Goal: Task Accomplishment & Management: Manage account settings

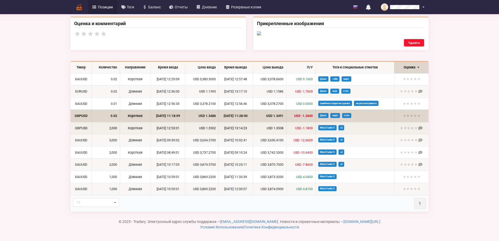
scroll to position [262, 0]
click at [151, 134] on td "[DATE] 12:53:01" at bounding box center [168, 128] width 35 height 12
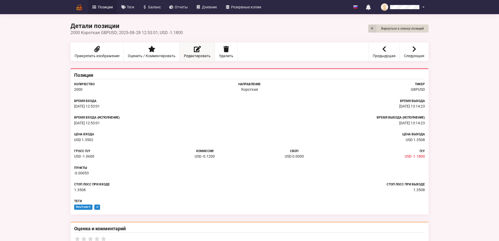
click at [180, 49] on link "Редактировать" at bounding box center [197, 51] width 35 height 19
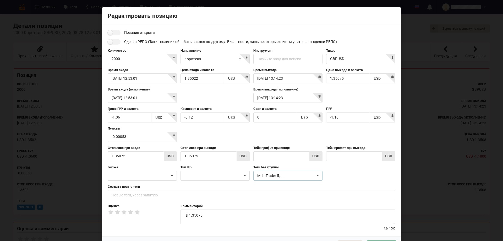
click at [317, 175] on icon at bounding box center [318, 176] width 8 height 10
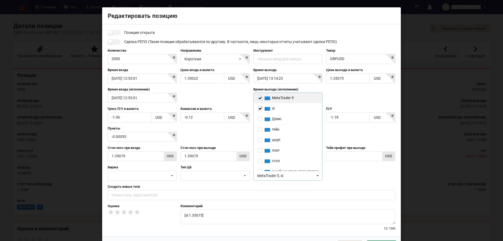
click at [258, 100] on input "checkbox" at bounding box center [260, 98] width 4 height 4
checkbox input "false"
click at [258, 107] on input "checkbox" at bounding box center [260, 108] width 4 height 4
checkbox input "false"
click at [259, 120] on input "checkbox" at bounding box center [260, 119] width 4 height 4
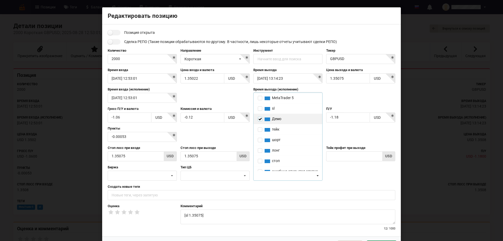
checkbox input "true"
click at [259, 140] on input "checkbox" at bounding box center [260, 140] width 4 height 4
checkbox input "true"
click at [258, 158] on input "checkbox" at bounding box center [260, 160] width 4 height 4
checkbox input "true"
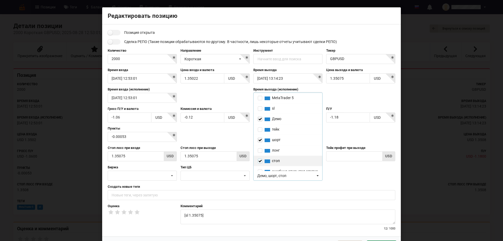
scroll to position [21, 0]
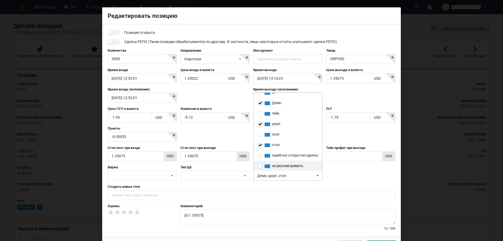
click at [260, 165] on input "checkbox" at bounding box center [260, 165] width 4 height 4
checkbox input "true"
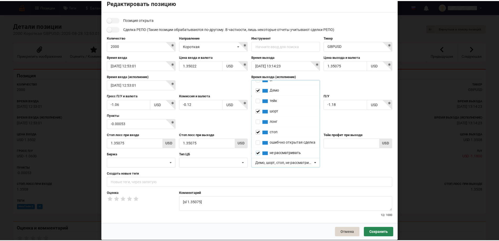
scroll to position [20, 0]
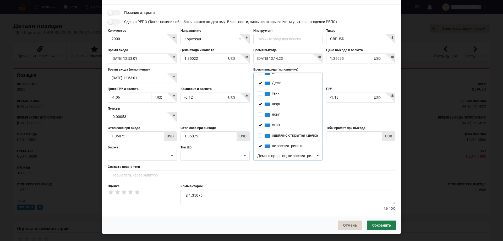
click at [380, 223] on button "Сохранить" at bounding box center [382, 224] width 30 height 9
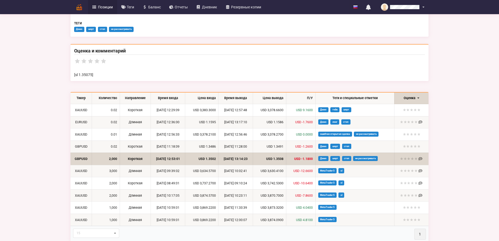
scroll to position [205, 0]
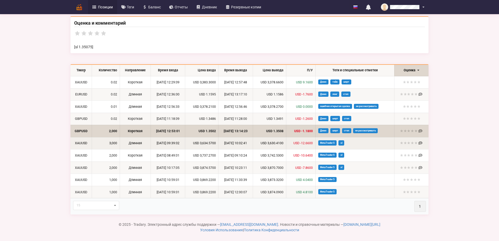
click at [230, 142] on td "[DATE] 10:02:41" at bounding box center [235, 143] width 35 height 12
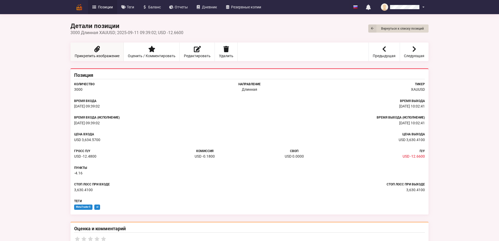
click at [93, 47] on icon at bounding box center [96, 49] width 7 height 6
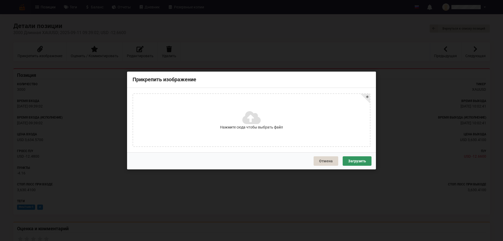
click at [250, 123] on icon at bounding box center [250, 117] width 17 height 15
click at [0, 0] on input "Нажмите сюда чтобы выбрать файл" at bounding box center [0, 0] width 0 height 0
click at [360, 163] on button "Загрузить" at bounding box center [357, 160] width 29 height 9
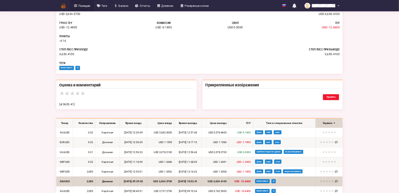
scroll to position [131, 0]
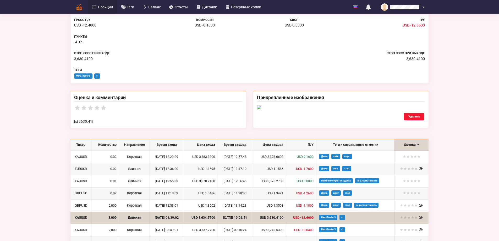
click at [340, 109] on img at bounding box center [341, 107] width 168 height 4
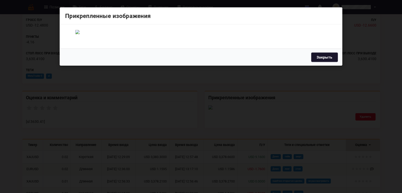
click at [326, 62] on button "Закрыть" at bounding box center [324, 56] width 27 height 9
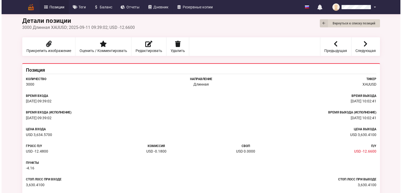
scroll to position [0, 0]
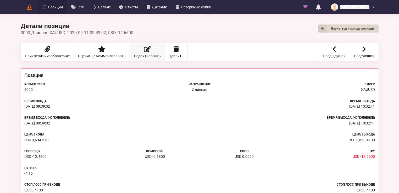
click at [144, 53] on link "Редактировать" at bounding box center [147, 51] width 35 height 19
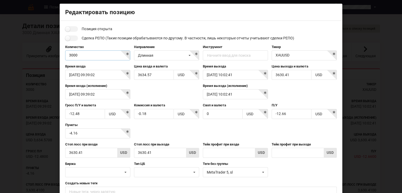
drag, startPoint x: 82, startPoint y: 54, endPoint x: 64, endPoint y: 54, distance: 17.8
click at [65, 54] on input "3000" at bounding box center [97, 55] width 65 height 10
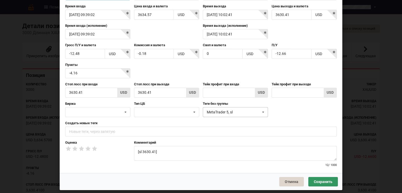
type input "0.03"
click at [262, 110] on icon at bounding box center [264, 112] width 8 height 10
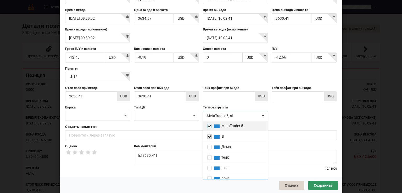
click at [207, 125] on input "checkbox" at bounding box center [209, 125] width 4 height 4
checkbox input "false"
click at [209, 134] on input "checkbox" at bounding box center [209, 136] width 4 height 4
checkbox input "false"
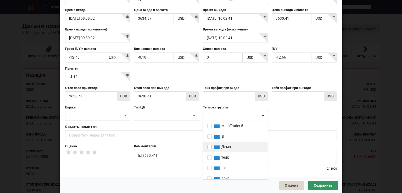
click at [207, 145] on input "checkbox" at bounding box center [209, 146] width 4 height 4
checkbox input "true"
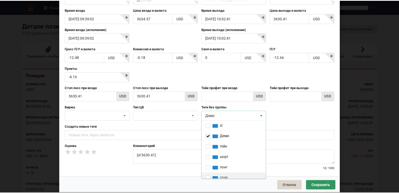
scroll to position [21, 0]
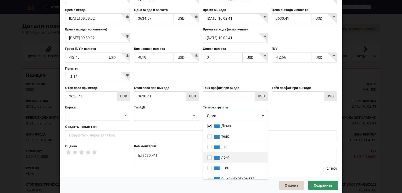
click at [209, 157] on input "checkbox" at bounding box center [209, 157] width 4 height 4
checkbox input "true"
click at [208, 167] on input "checkbox" at bounding box center [209, 167] width 4 height 4
checkbox input "true"
click at [322, 184] on button "Сохранить" at bounding box center [324, 184] width 30 height 9
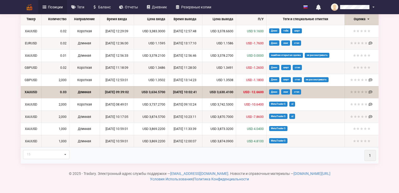
scroll to position [314, 0]
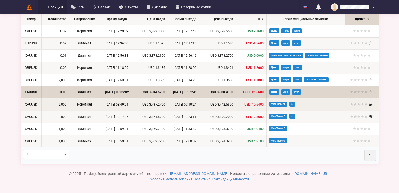
click at [116, 110] on td "[DATE] 08:49:01" at bounding box center [117, 104] width 34 height 12
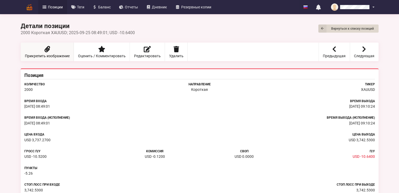
click at [56, 54] on span "Прикрепить изображение" at bounding box center [47, 56] width 45 height 4
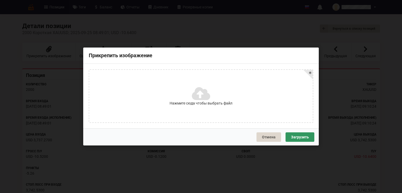
click at [200, 97] on icon at bounding box center [200, 93] width 17 height 15
click at [0, 0] on input "Нажмите сюда чтобы выбрать файл" at bounding box center [0, 0] width 0 height 0
click at [305, 136] on button "Загрузить" at bounding box center [300, 136] width 29 height 9
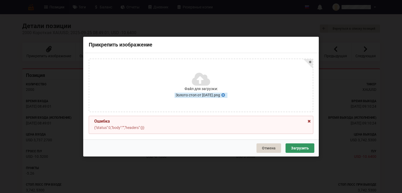
click at [311, 120] on icon at bounding box center [309, 120] width 4 height 4
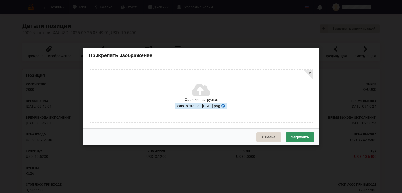
click at [226, 105] on icon at bounding box center [223, 105] width 4 height 4
click at [198, 93] on icon at bounding box center [200, 93] width 17 height 15
click at [0, 0] on input "Нажмите сюда чтобы выбрать файл" at bounding box center [0, 0] width 0 height 0
click at [304, 136] on button "Загрузить" at bounding box center [300, 136] width 29 height 9
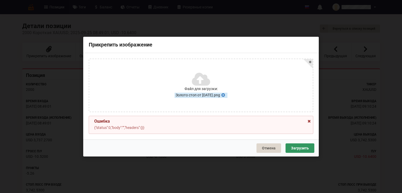
click at [310, 119] on icon at bounding box center [309, 120] width 4 height 4
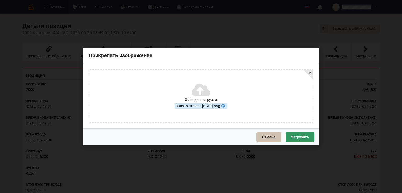
click at [270, 135] on button "Отмена" at bounding box center [269, 136] width 25 height 9
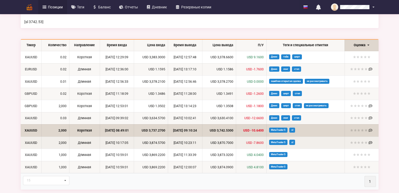
scroll to position [256, 0]
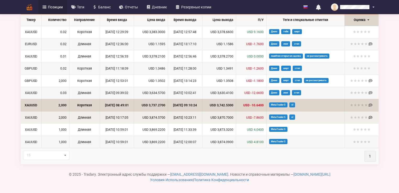
click at [118, 118] on td "[DATE] 10:17:05" at bounding box center [117, 117] width 34 height 12
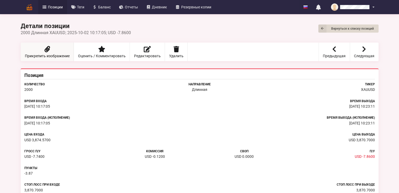
click at [39, 54] on span "Прикрепить изображение" at bounding box center [47, 56] width 45 height 4
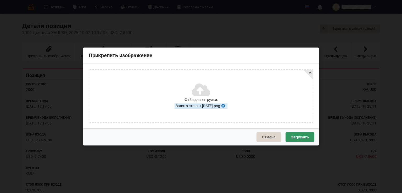
click at [226, 104] on icon at bounding box center [223, 105] width 4 height 4
click at [202, 96] on icon at bounding box center [200, 93] width 17 height 15
click at [0, 0] on input "Нажмите сюда чтобы выбрать файл" at bounding box center [0, 0] width 0 height 0
click at [298, 136] on button "Загрузить" at bounding box center [300, 136] width 29 height 9
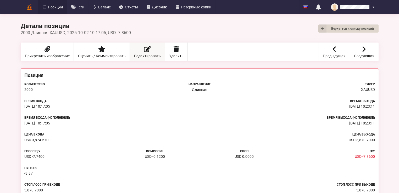
click at [146, 49] on icon at bounding box center [147, 49] width 7 height 6
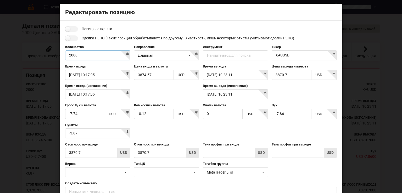
drag, startPoint x: 88, startPoint y: 56, endPoint x: 61, endPoint y: 57, distance: 27.0
click at [61, 57] on div "Позиция открыта Сделка РЕПО (Такие позиции обрабатываются по-другому. В частнос…" at bounding box center [201, 127] width 283 height 212
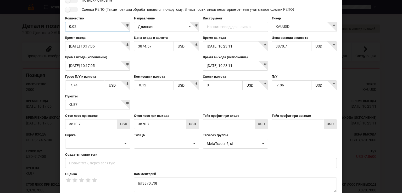
scroll to position [60, 0]
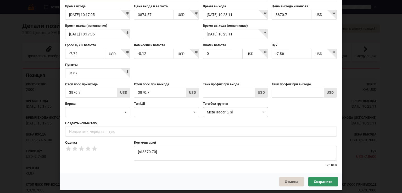
type input "0.02"
click at [263, 110] on icon at bounding box center [264, 112] width 8 height 10
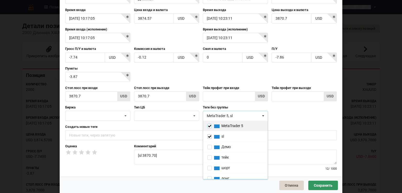
click at [208, 126] on input "checkbox" at bounding box center [209, 125] width 4 height 4
checkbox input "false"
click at [208, 134] on input "checkbox" at bounding box center [209, 136] width 4 height 4
checkbox input "false"
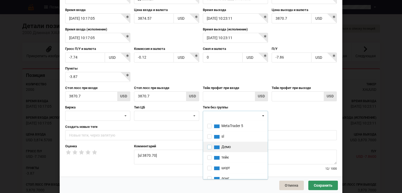
click at [207, 147] on input "checkbox" at bounding box center [209, 146] width 4 height 4
checkbox input "true"
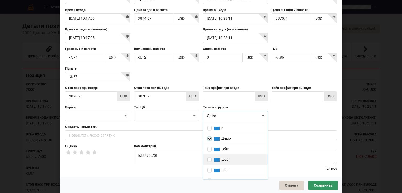
scroll to position [21, 0]
drag, startPoint x: 208, startPoint y: 155, endPoint x: 210, endPoint y: 167, distance: 11.9
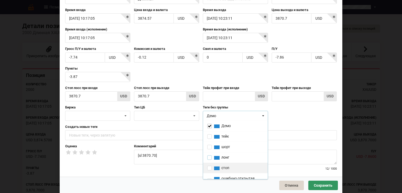
click at [208, 156] on input "checkbox" at bounding box center [209, 157] width 4 height 4
checkbox input "true"
click at [209, 168] on input "checkbox" at bounding box center [209, 167] width 4 height 4
checkbox input "true"
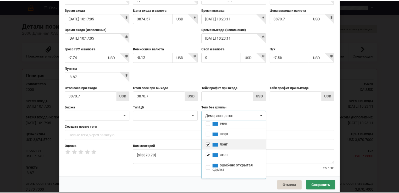
scroll to position [40, 0]
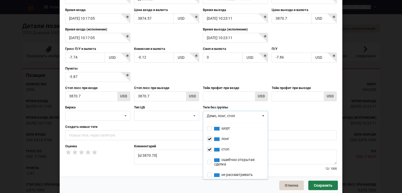
click at [319, 182] on button "Сохранить" at bounding box center [324, 184] width 30 height 9
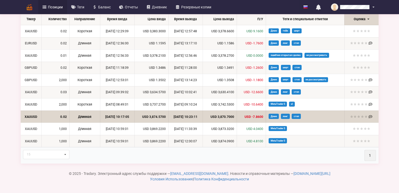
scroll to position [329, 0]
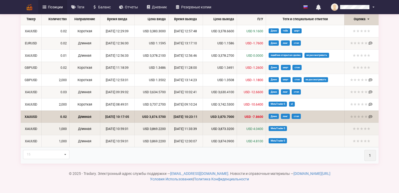
click at [82, 130] on td "Длинная" at bounding box center [84, 128] width 31 height 12
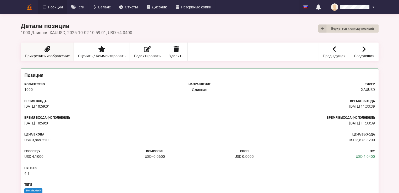
click at [53, 49] on link "Прикрепить изображение" at bounding box center [47, 51] width 53 height 19
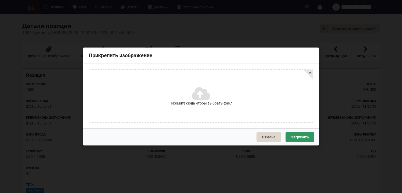
click at [192, 97] on label "Нажмите сюда чтобы выбрать файл" at bounding box center [201, 96] width 224 height 52
click at [0, 0] on input "Нажмите сюда чтобы выбрать файл" at bounding box center [0, 0] width 0 height 0
click at [299, 137] on button "Загрузить" at bounding box center [300, 136] width 29 height 9
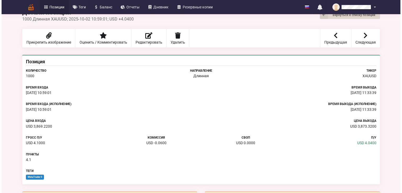
scroll to position [21, 0]
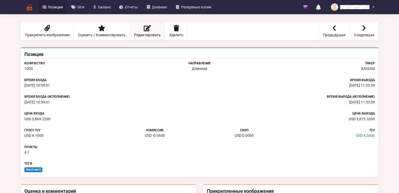
click at [148, 27] on icon at bounding box center [147, 28] width 7 height 6
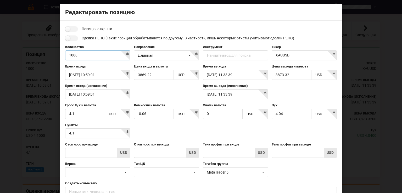
drag, startPoint x: 81, startPoint y: 53, endPoint x: 47, endPoint y: 53, distance: 33.5
click at [47, 53] on div "Редактировать позицию Позиция открыта Сделка РЕПО (Такие позиции обрабатываются…" at bounding box center [201, 96] width 402 height 193
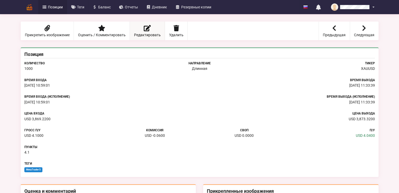
click at [143, 33] on span "Редактировать" at bounding box center [147, 35] width 27 height 4
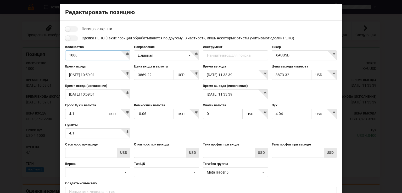
drag, startPoint x: 80, startPoint y: 56, endPoint x: 66, endPoint y: 54, distance: 14.0
click at [66, 54] on input "1000" at bounding box center [97, 55] width 65 height 10
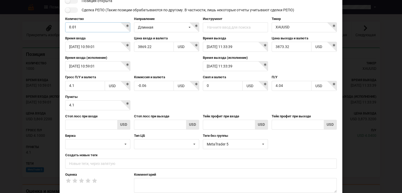
scroll to position [60, 0]
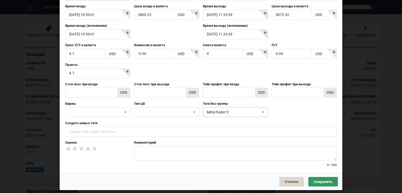
type input "0.01"
click at [261, 113] on icon at bounding box center [264, 112] width 8 height 10
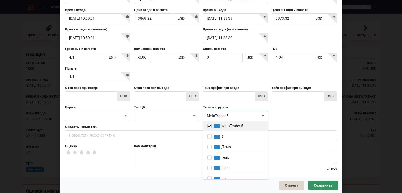
click at [210, 125] on input "checkbox" at bounding box center [209, 125] width 4 height 4
checkbox input "false"
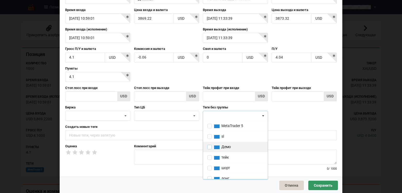
click at [208, 144] on input "checkbox" at bounding box center [209, 146] width 4 height 4
checkbox input "true"
click at [207, 156] on input "checkbox" at bounding box center [209, 157] width 4 height 4
checkbox input "true"
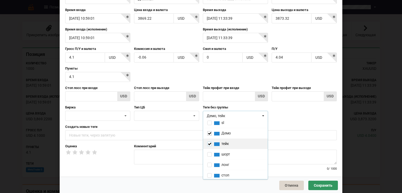
scroll to position [40, 0]
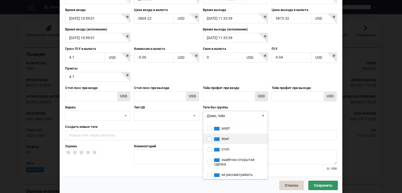
click at [207, 137] on input "checkbox" at bounding box center [209, 138] width 4 height 4
checkbox input "true"
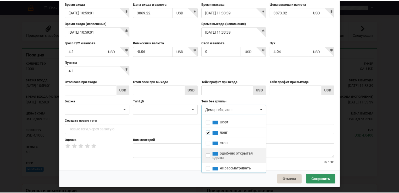
scroll to position [67, 0]
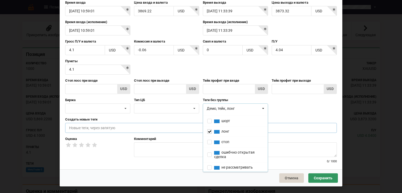
click at [78, 128] on input "text" at bounding box center [201, 128] width 272 height 10
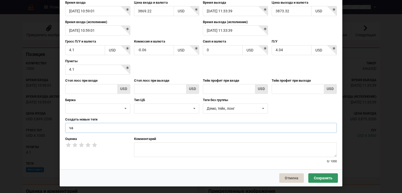
type input "ч"
type input "50% тейка"
drag, startPoint x: 321, startPoint y: 175, endPoint x: 316, endPoint y: 174, distance: 5.4
click at [321, 175] on button "Сохранить" at bounding box center [324, 177] width 30 height 9
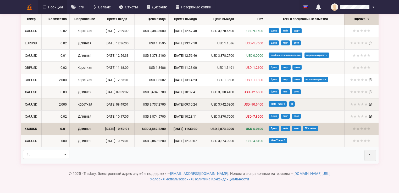
scroll to position [293, 0]
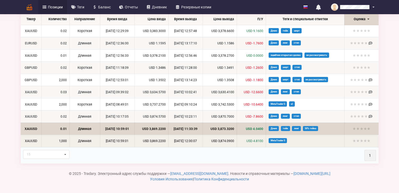
click at [111, 147] on td "[DATE] 10:59:01" at bounding box center [117, 140] width 34 height 12
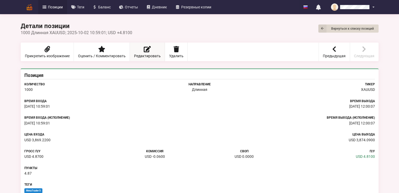
click at [153, 54] on span "Редактировать" at bounding box center [147, 56] width 27 height 4
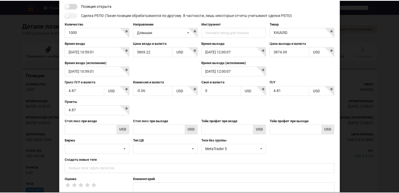
scroll to position [60, 0]
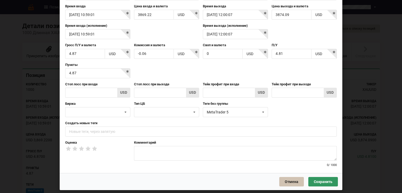
click at [288, 182] on button "Отмена" at bounding box center [291, 181] width 25 height 9
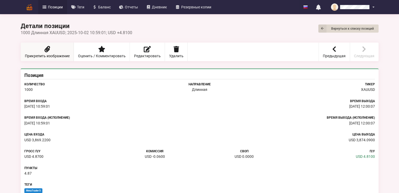
click at [55, 50] on link "Прикрепить изображение" at bounding box center [47, 51] width 53 height 19
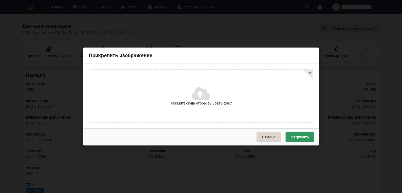
click at [203, 92] on icon at bounding box center [200, 93] width 17 height 15
click at [0, 0] on input "Нажмите сюда чтобы выбрать файл" at bounding box center [0, 0] width 0 height 0
click at [296, 137] on button "Загрузить" at bounding box center [300, 136] width 29 height 9
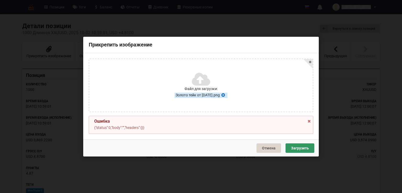
click at [226, 96] on icon at bounding box center [223, 94] width 4 height 4
click at [205, 83] on icon at bounding box center [200, 82] width 17 height 15
click at [0, 0] on input "Нажмите сюда чтобы выбрать файл" at bounding box center [0, 0] width 0 height 0
click at [304, 148] on button "Загрузить" at bounding box center [300, 147] width 29 height 9
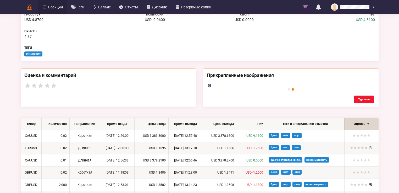
scroll to position [189, 0]
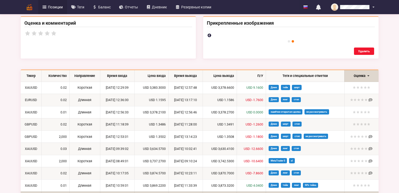
click at [210, 36] on icon at bounding box center [209, 35] width 4 height 4
click at [373, 36] on icon at bounding box center [372, 35] width 4 height 4
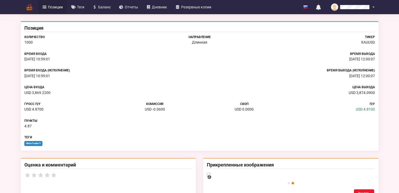
scroll to position [0, 0]
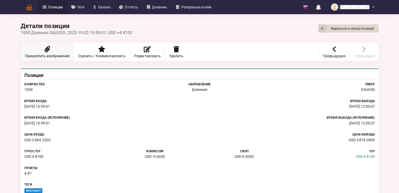
click at [47, 56] on span "Прикрепить изображение" at bounding box center [47, 56] width 45 height 4
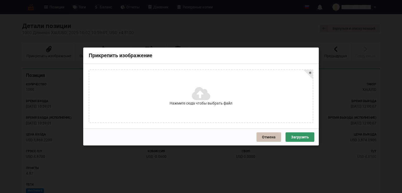
click at [268, 133] on button "Отмена" at bounding box center [269, 136] width 25 height 9
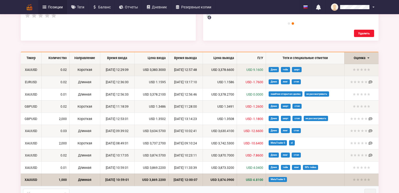
scroll to position [210, 0]
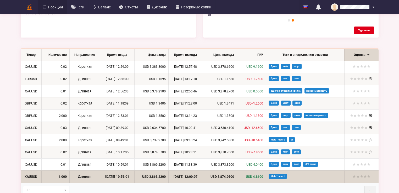
click at [362, 34] on button "Удалить" at bounding box center [364, 29] width 20 height 7
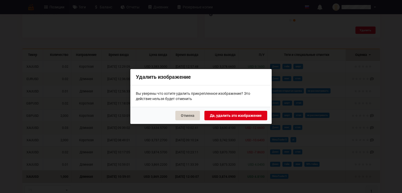
click at [236, 114] on button "Да, удалить это изображение" at bounding box center [236, 115] width 63 height 9
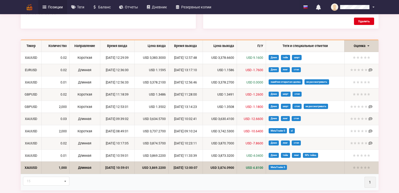
click at [367, 25] on button "Удалить" at bounding box center [364, 21] width 20 height 7
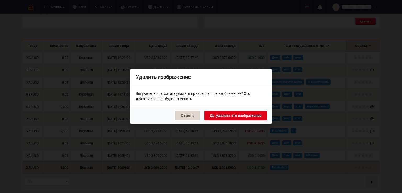
click at [239, 115] on button "Да, удалить это изображение" at bounding box center [236, 115] width 63 height 9
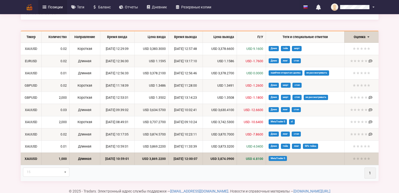
click at [151, 158] on td "USD 3,869.2200" at bounding box center [151, 158] width 34 height 12
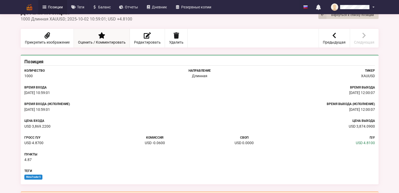
scroll to position [0, 0]
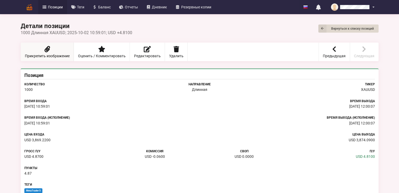
click at [53, 57] on span "Прикрепить изображение" at bounding box center [47, 56] width 45 height 4
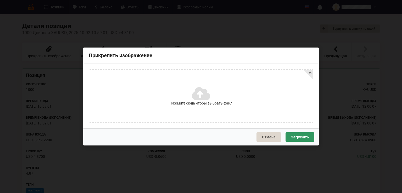
click at [201, 99] on icon at bounding box center [200, 93] width 17 height 15
click at [0, 0] on input "Нажмите сюда чтобы выбрать файл" at bounding box center [0, 0] width 0 height 0
click at [301, 135] on button "Загрузить" at bounding box center [300, 136] width 29 height 9
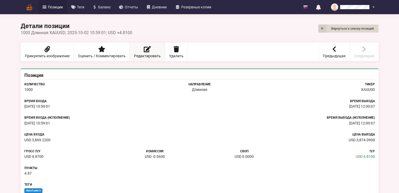
click at [146, 55] on span "Редактировать" at bounding box center [147, 56] width 27 height 4
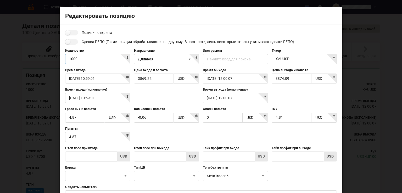
drag, startPoint x: 79, startPoint y: 59, endPoint x: 67, endPoint y: 59, distance: 12.3
click at [67, 59] on input "1000" at bounding box center [97, 59] width 65 height 10
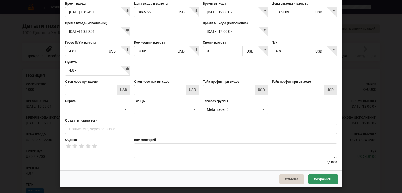
scroll to position [67, 0]
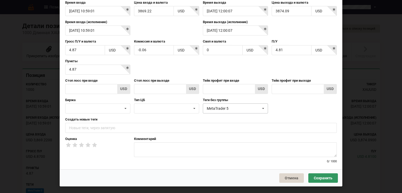
type input "0.01"
click at [261, 107] on icon at bounding box center [264, 108] width 8 height 10
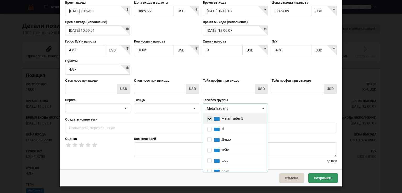
click at [209, 118] on input "checkbox" at bounding box center [209, 118] width 4 height 4
checkbox input "false"
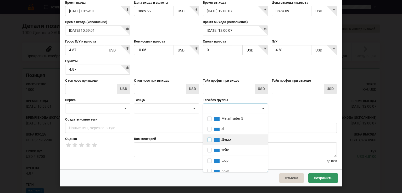
drag, startPoint x: 208, startPoint y: 139, endPoint x: 208, endPoint y: 144, distance: 4.7
click at [208, 139] on input "checkbox" at bounding box center [209, 139] width 4 height 4
checkbox input "true"
click at [207, 149] on input "checkbox" at bounding box center [209, 149] width 4 height 4
checkbox input "true"
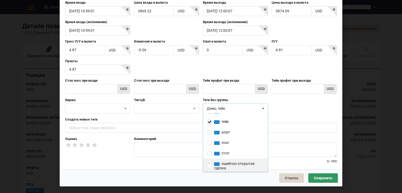
scroll to position [42, 0]
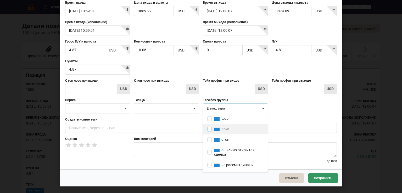
click at [208, 129] on input "checkbox" at bounding box center [209, 129] width 4 height 4
checkbox input "true"
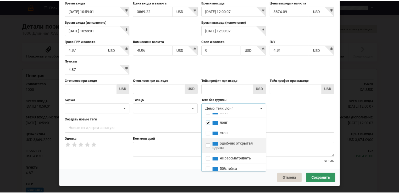
scroll to position [50, 0]
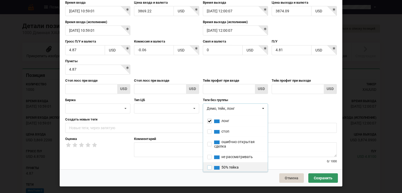
click at [208, 165] on input "checkbox" at bounding box center [209, 167] width 4 height 4
checkbox input "true"
click at [318, 174] on button "Сохранить" at bounding box center [324, 177] width 30 height 9
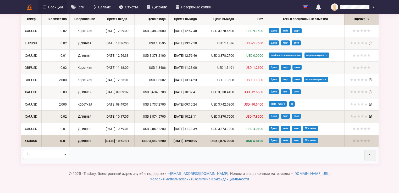
scroll to position [293, 0]
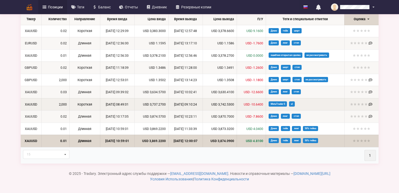
click at [78, 110] on td "Короткая" at bounding box center [84, 104] width 31 height 12
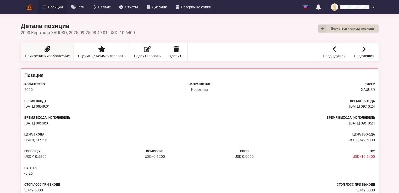
click at [53, 48] on link "Прикрепить изображение" at bounding box center [47, 51] width 53 height 19
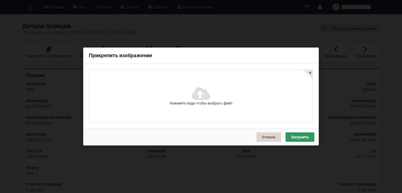
click at [212, 104] on span "Нажмите сюда чтобы выбрать файл" at bounding box center [201, 103] width 63 height 5
click at [0, 0] on input "Нажмите сюда чтобы выбрать файл" at bounding box center [0, 0] width 0 height 0
click at [299, 138] on button "Загрузить" at bounding box center [300, 136] width 29 height 9
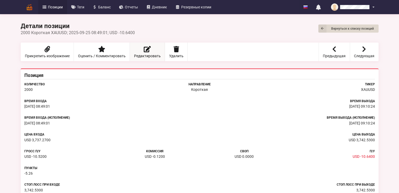
click at [144, 53] on link "Редактировать" at bounding box center [147, 51] width 35 height 19
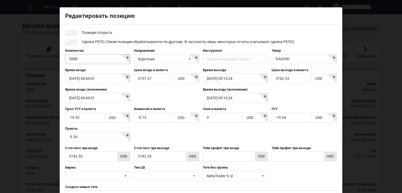
drag, startPoint x: 84, startPoint y: 59, endPoint x: 63, endPoint y: 57, distance: 21.1
click at [63, 57] on div "Количество 2000" at bounding box center [97, 56] width 69 height 16
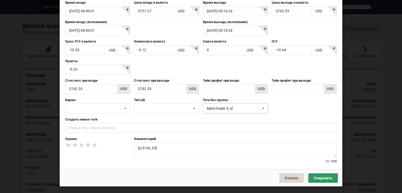
type input "0.02"
click at [261, 109] on icon at bounding box center [264, 108] width 8 height 10
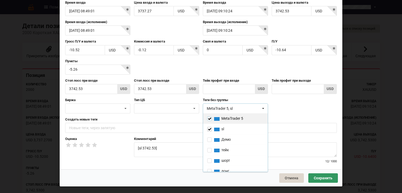
click at [208, 117] on input "checkbox" at bounding box center [209, 118] width 4 height 4
checkbox input "false"
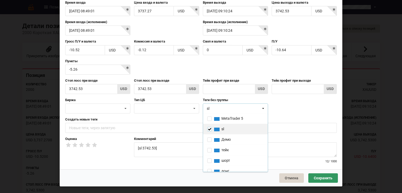
drag, startPoint x: 208, startPoint y: 127, endPoint x: 208, endPoint y: 130, distance: 2.6
click at [208, 127] on input "checkbox" at bounding box center [209, 129] width 4 height 4
checkbox input "false"
click at [208, 138] on input "checkbox" at bounding box center [209, 139] width 4 height 4
checkbox input "true"
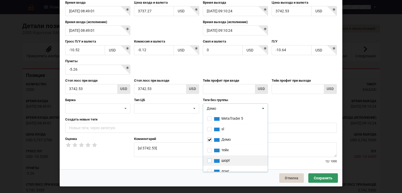
click at [208, 159] on input "checkbox" at bounding box center [209, 160] width 4 height 4
checkbox input "true"
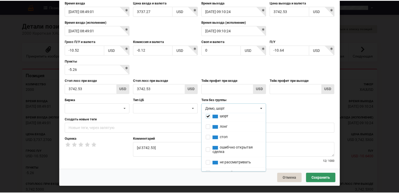
scroll to position [50, 0]
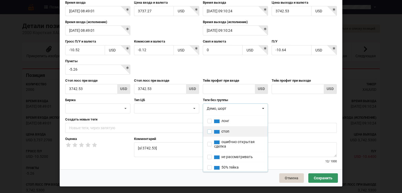
click at [208, 130] on input "checkbox" at bounding box center [209, 131] width 4 height 4
checkbox input "true"
click at [320, 177] on button "Сохранить" at bounding box center [324, 177] width 30 height 9
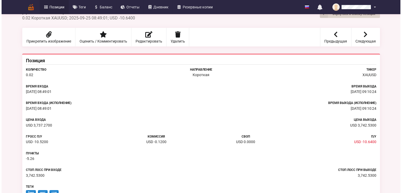
scroll to position [0, 0]
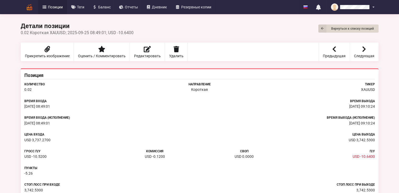
drag, startPoint x: 58, startPoint y: 7, endPoint x: 104, endPoint y: 36, distance: 53.6
click at [58, 7] on span "Позиции" at bounding box center [55, 7] width 15 height 4
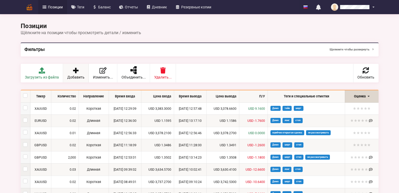
click at [74, 73] on icon at bounding box center [75, 70] width 7 height 6
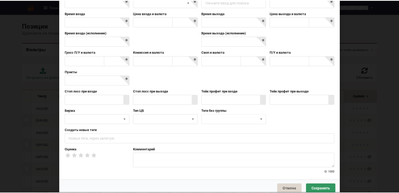
scroll to position [67, 0]
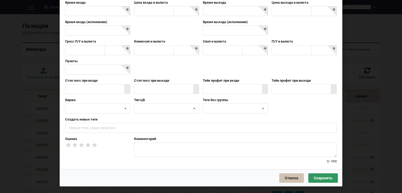
click at [287, 177] on button "Отмена" at bounding box center [291, 177] width 25 height 9
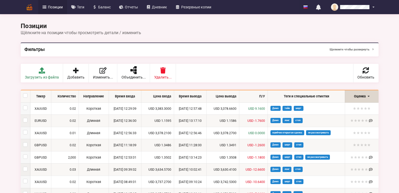
click at [42, 74] on link "Загрузить из файла" at bounding box center [42, 73] width 42 height 19
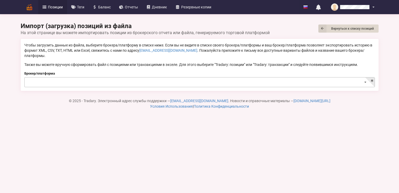
click at [364, 77] on icon at bounding box center [366, 82] width 8 height 10
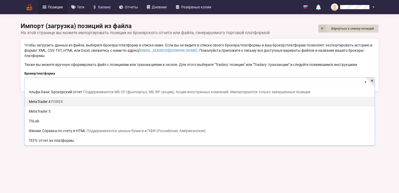
drag, startPoint x: 52, startPoint y: 107, endPoint x: 108, endPoint y: 99, distance: 56.9
click at [52, 107] on div "MetaTrader 5" at bounding box center [200, 111] width 350 height 10
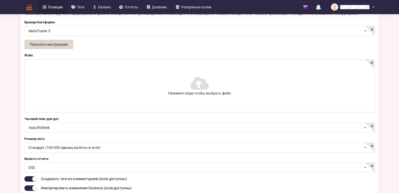
scroll to position [63, 0]
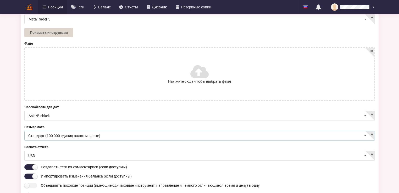
click at [365, 131] on icon at bounding box center [366, 136] width 8 height 10
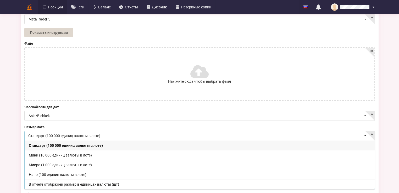
click at [106, 70] on label "Нажмите сюда чтобы выбрать файл" at bounding box center [200, 74] width 350 height 52
click at [0, 0] on input "Нажмите сюда чтобы выбрать файл" at bounding box center [0, 0] width 0 height 0
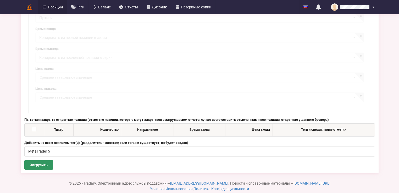
scroll to position [320, 0]
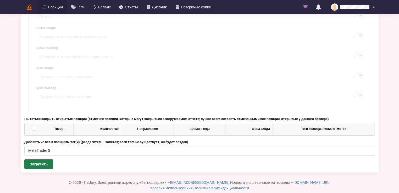
click at [50, 159] on button "Загрузить" at bounding box center [38, 163] width 29 height 9
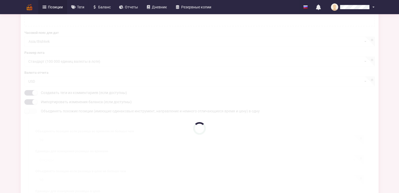
scroll to position [131, 0]
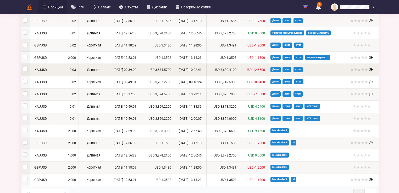
scroll to position [137, 0]
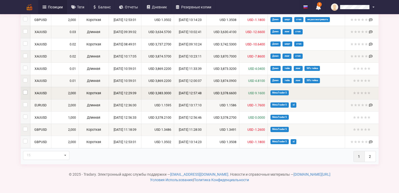
click at [26, 90] on label at bounding box center [25, 90] width 4 height 0
checkbox input "true"
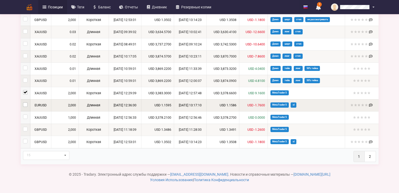
click at [25, 102] on label at bounding box center [25, 102] width 4 height 0
checkbox input "true"
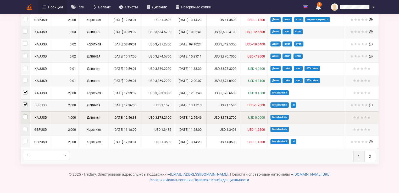
click at [25, 114] on label at bounding box center [25, 114] width 4 height 0
checkbox input "true"
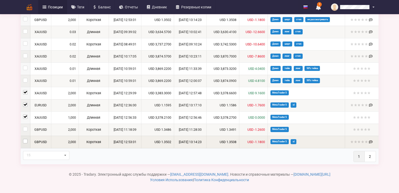
drag, startPoint x: 26, startPoint y: 128, endPoint x: 25, endPoint y: 141, distance: 13.2
click at [26, 127] on label at bounding box center [25, 127] width 4 height 0
checkbox input "true"
click at [25, 139] on label at bounding box center [25, 139] width 4 height 0
checkbox input "true"
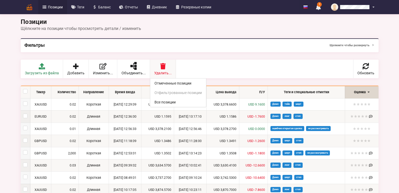
scroll to position [0, 0]
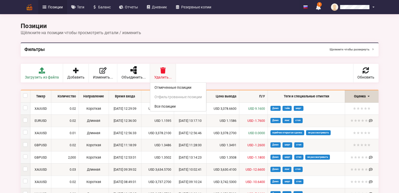
click at [162, 70] on icon at bounding box center [162, 70] width 7 height 6
click at [171, 86] on link "Отмеченные позиции" at bounding box center [178, 87] width 56 height 9
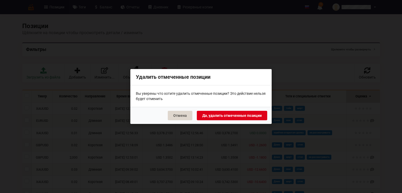
click at [226, 113] on button "Да, удалить отмеченные позиции" at bounding box center [232, 115] width 70 height 9
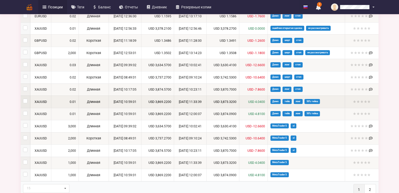
scroll to position [105, 0]
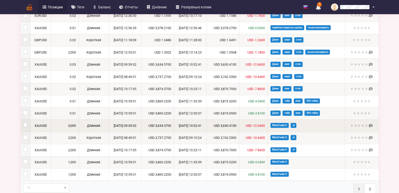
click at [25, 122] on label at bounding box center [25, 122] width 4 height 0
checkbox input "true"
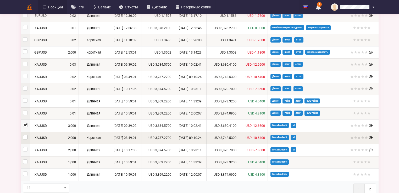
click at [25, 135] on label at bounding box center [25, 135] width 4 height 0
checkbox input "true"
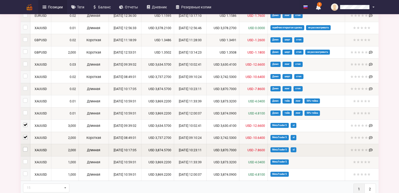
click at [25, 147] on label at bounding box center [25, 147] width 4 height 0
checkbox input "true"
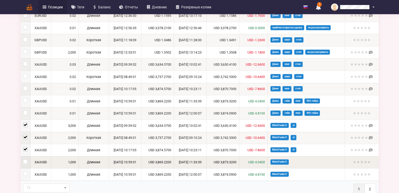
drag, startPoint x: 24, startPoint y: 161, endPoint x: 25, endPoint y: 166, distance: 4.3
click at [24, 159] on label at bounding box center [25, 159] width 4 height 0
checkbox input "true"
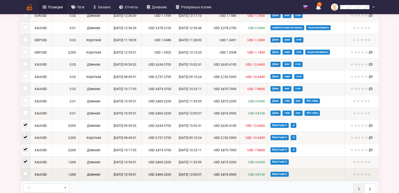
click at [24, 171] on label at bounding box center [25, 171] width 4 height 0
checkbox input "true"
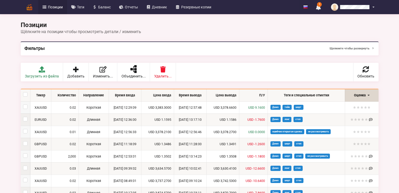
scroll to position [0, 0]
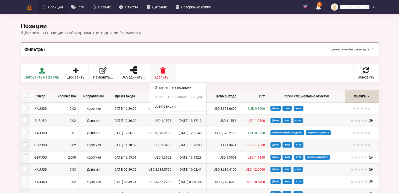
click at [163, 75] on span "Удалить..." at bounding box center [163, 77] width 18 height 4
click at [173, 88] on link "Отмеченные позиции" at bounding box center [178, 87] width 56 height 9
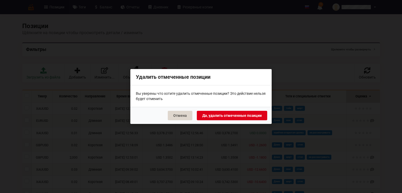
click at [230, 115] on button "Да, удалить отмеченные позиции" at bounding box center [232, 115] width 70 height 9
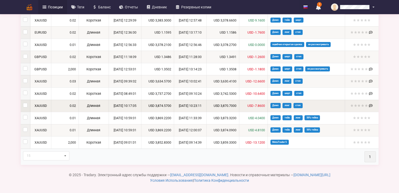
scroll to position [89, 0]
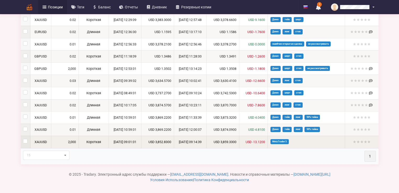
click at [152, 140] on td "USD 3,852.8300" at bounding box center [157, 141] width 32 height 12
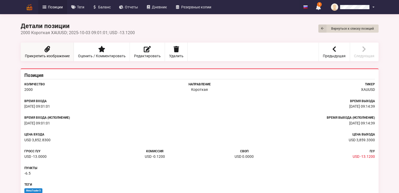
click at [40, 50] on link "Прикрепить изображение" at bounding box center [47, 51] width 53 height 19
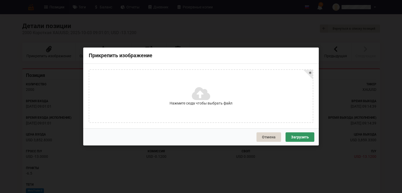
click at [200, 106] on span "Нажмите сюда чтобы выбрать файл" at bounding box center [201, 103] width 63 height 5
click at [0, 0] on input "Нажмите сюда чтобы выбрать файл" at bounding box center [0, 0] width 0 height 0
click at [303, 138] on button "Загрузить" at bounding box center [300, 136] width 29 height 9
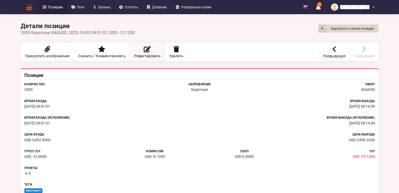
click at [146, 53] on link "Редактировать" at bounding box center [147, 51] width 35 height 19
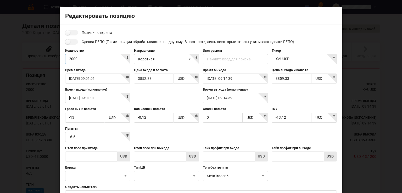
drag, startPoint x: 80, startPoint y: 58, endPoint x: 65, endPoint y: 58, distance: 15.2
click at [65, 58] on input "2000" at bounding box center [97, 59] width 65 height 10
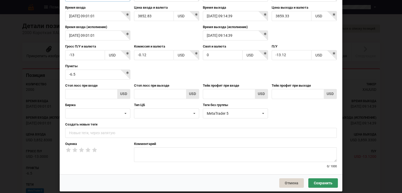
scroll to position [63, 0]
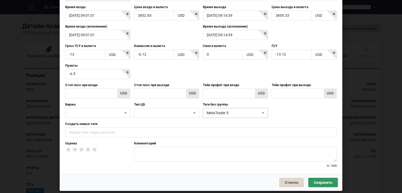
type input "0.02"
click at [265, 112] on icon at bounding box center [264, 113] width 8 height 10
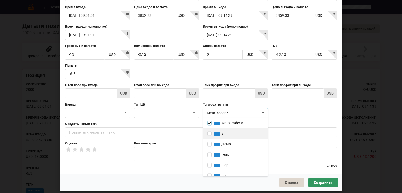
drag, startPoint x: 208, startPoint y: 123, endPoint x: 208, endPoint y: 128, distance: 5.2
click at [208, 123] on input "checkbox" at bounding box center [209, 122] width 4 height 4
checkbox input "false"
click at [207, 143] on input "checkbox" at bounding box center [209, 143] width 4 height 4
checkbox input "true"
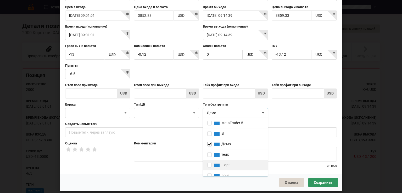
click at [207, 161] on div "шорт" at bounding box center [235, 164] width 65 height 10
checkbox input "true"
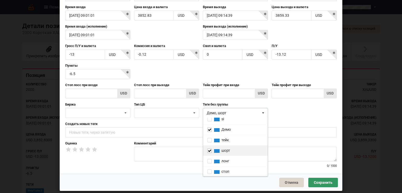
scroll to position [50, 0]
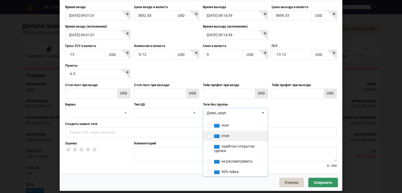
click at [208, 136] on input "checkbox" at bounding box center [209, 135] width 4 height 4
checkbox input "true"
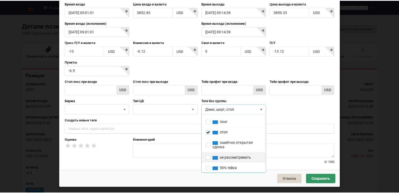
scroll to position [67, 0]
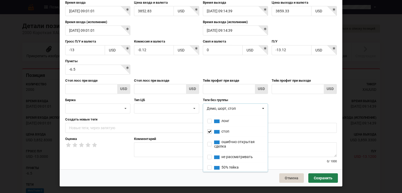
click at [321, 176] on button "Сохранить" at bounding box center [324, 177] width 30 height 9
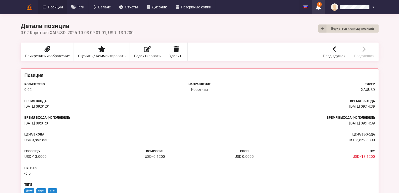
click at [320, 6] on icon at bounding box center [318, 7] width 5 height 6
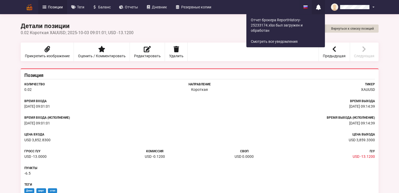
click at [222, 28] on div "Детали позиции Вернуться к списку позиций 0.02 Короткая XAUUSD; 2025‑10‑03 09:0…" at bounding box center [200, 28] width 358 height 13
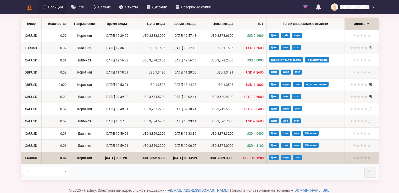
scroll to position [241, 0]
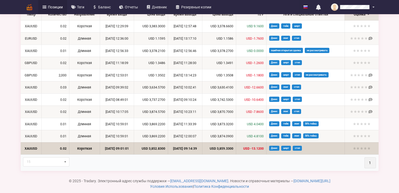
click at [372, 20] on th "Оценка" at bounding box center [362, 15] width 34 height 12
click at [371, 20] on th "Оценка" at bounding box center [362, 15] width 34 height 12
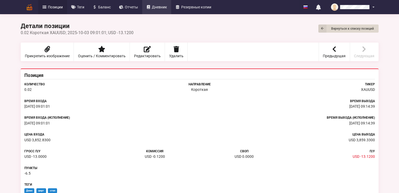
click at [163, 5] on span "Дневник" at bounding box center [159, 7] width 15 height 4
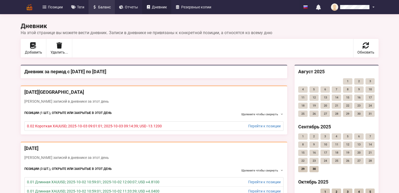
click at [107, 7] on span "Баланс" at bounding box center [104, 7] width 13 height 4
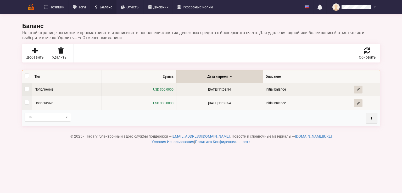
click at [26, 86] on label at bounding box center [27, 86] width 4 height 0
checkbox input "true"
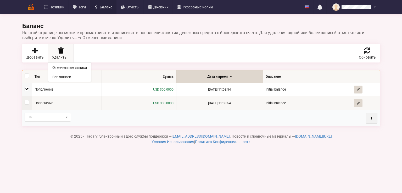
click at [61, 53] on icon at bounding box center [60, 50] width 7 height 6
click at [68, 68] on link "Отмеченные записи" at bounding box center [69, 67] width 43 height 9
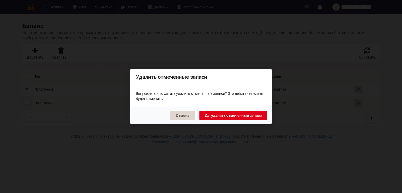
click at [248, 116] on button "Да, удалить отмеченные записи" at bounding box center [234, 115] width 68 height 9
checkbox input "false"
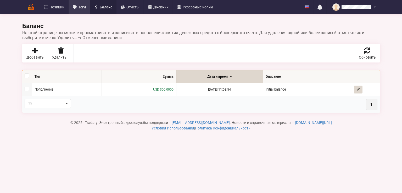
click at [79, 6] on span "Теги" at bounding box center [82, 7] width 7 height 4
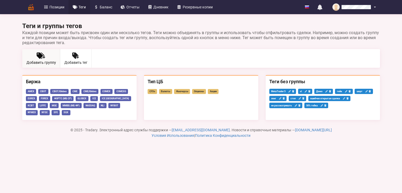
click at [38, 53] on icon at bounding box center [41, 55] width 8 height 6
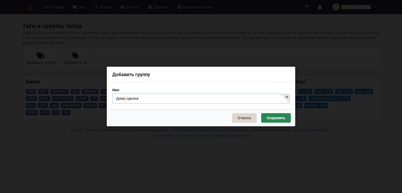
type input "Демо сделки"
click at [280, 120] on button "Сохранить" at bounding box center [276, 117] width 30 height 9
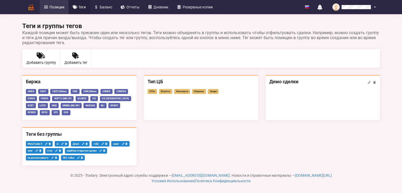
click at [59, 8] on span "Позиции" at bounding box center [57, 7] width 15 height 4
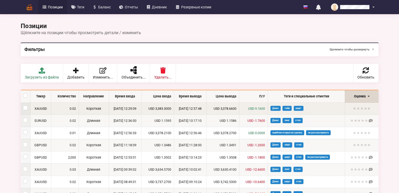
click at [89, 109] on td "Короткая" at bounding box center [94, 108] width 30 height 12
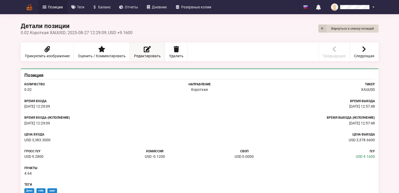
click at [150, 51] on icon at bounding box center [147, 49] width 7 height 6
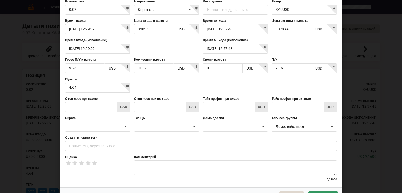
scroll to position [63, 0]
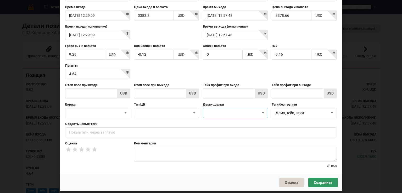
click at [263, 111] on icon at bounding box center [264, 113] width 8 height 10
click at [214, 111] on div at bounding box center [235, 113] width 65 height 10
click at [253, 114] on div at bounding box center [235, 113] width 65 height 10
click at [264, 111] on icon at bounding box center [264, 113] width 8 height 10
click at [218, 114] on div at bounding box center [235, 113] width 65 height 10
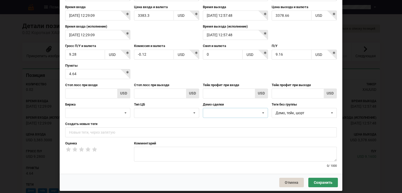
click at [213, 114] on div at bounding box center [235, 113] width 65 height 10
click at [252, 112] on div at bounding box center [235, 113] width 65 height 10
click at [191, 112] on icon at bounding box center [195, 113] width 8 height 10
click at [195, 112] on icon at bounding box center [195, 113] width 8 height 10
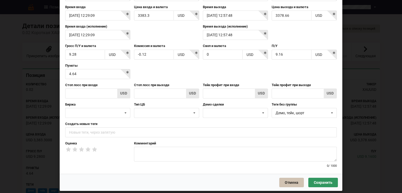
click at [294, 182] on button "Отмена" at bounding box center [291, 181] width 25 height 9
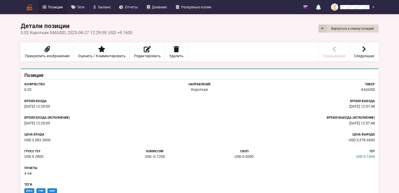
drag, startPoint x: 83, startPoint y: 6, endPoint x: 123, endPoint y: 65, distance: 72.1
click at [83, 6] on span "Теги" at bounding box center [80, 7] width 7 height 4
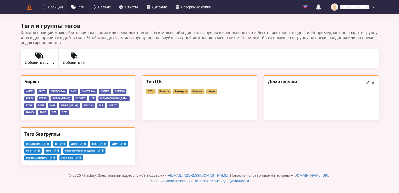
click at [367, 82] on icon "button" at bounding box center [367, 82] width 3 height 2
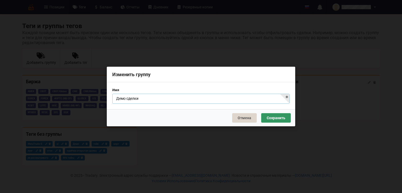
click at [288, 98] on input "Демо сделки" at bounding box center [201, 99] width 178 height 10
click at [130, 75] on div "Изменить группу" at bounding box center [201, 74] width 189 height 15
click at [278, 119] on button "Сохранить" at bounding box center [276, 117] width 30 height 9
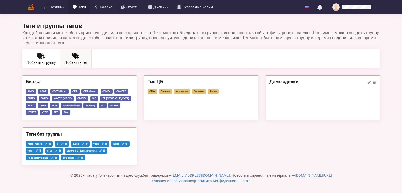
click at [75, 56] on icon at bounding box center [75, 55] width 6 height 6
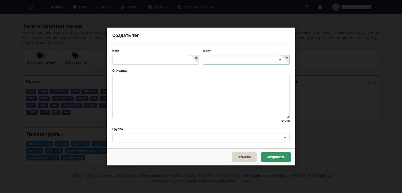
click at [281, 61] on icon at bounding box center [281, 60] width 8 height 10
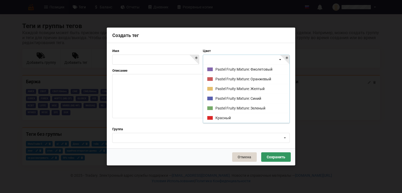
click at [281, 61] on icon at bounding box center [281, 60] width 8 height 10
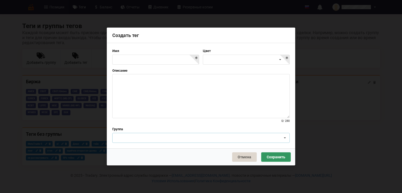
click at [283, 135] on icon at bounding box center [285, 138] width 8 height 10
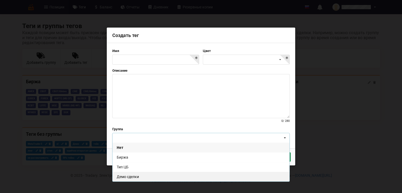
click at [138, 176] on div "Демо сделки" at bounding box center [201, 176] width 177 height 10
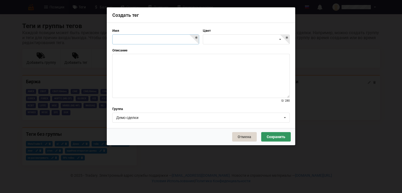
click at [134, 40] on input "text" at bounding box center [155, 39] width 87 height 10
type input "демо свои"
click at [281, 40] on icon at bounding box center [281, 40] width 8 height 10
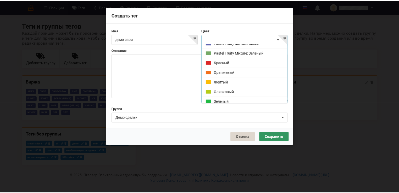
scroll to position [41, 0]
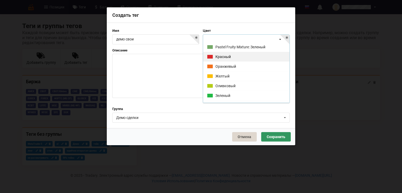
click at [224, 57] on div "Красный" at bounding box center [246, 57] width 86 height 10
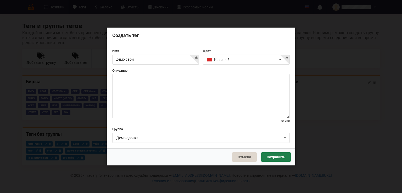
click at [276, 159] on button "Сохранить" at bounding box center [276, 156] width 30 height 9
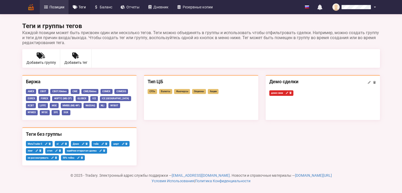
click at [59, 5] on span "Позиции" at bounding box center [57, 7] width 15 height 4
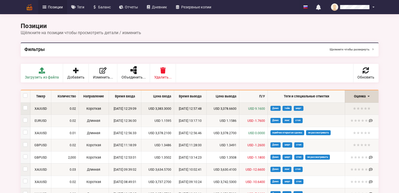
click at [189, 108] on td "[DATE] 12:57:48" at bounding box center [190, 108] width 32 height 12
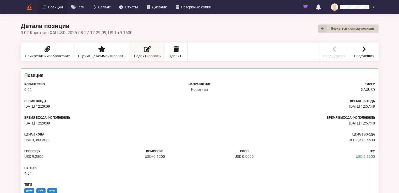
click at [153, 54] on span "Редактировать" at bounding box center [147, 56] width 27 height 4
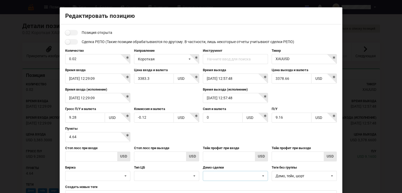
click at [264, 172] on icon at bounding box center [264, 176] width 8 height 10
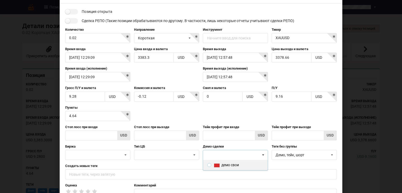
click at [209, 164] on input "radio" at bounding box center [209, 164] width 4 height 4
radio input "true"
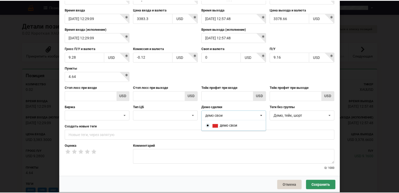
scroll to position [63, 0]
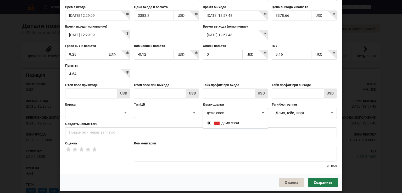
click at [329, 179] on button "Сохранить" at bounding box center [324, 181] width 30 height 9
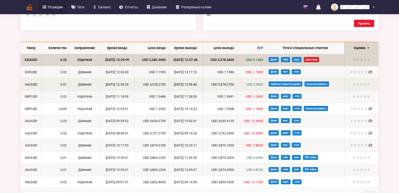
scroll to position [230, 0]
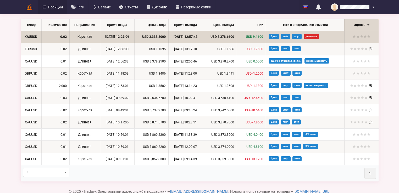
click at [185, 43] on td "[DATE] 12:57:48" at bounding box center [185, 37] width 34 height 12
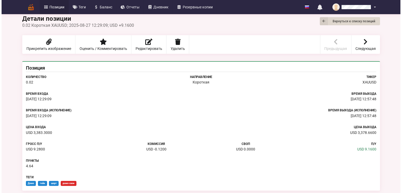
scroll to position [0, 0]
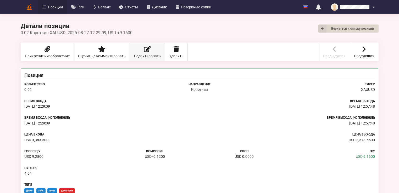
click at [145, 56] on span "Редактировать" at bounding box center [147, 56] width 27 height 4
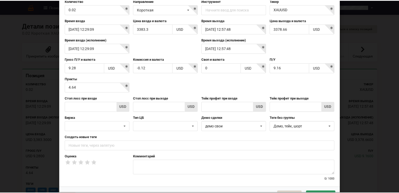
scroll to position [63, 0]
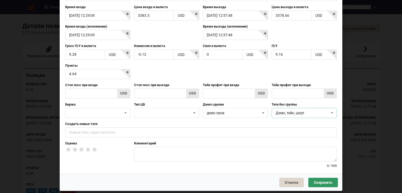
click at [330, 111] on icon at bounding box center [332, 113] width 8 height 10
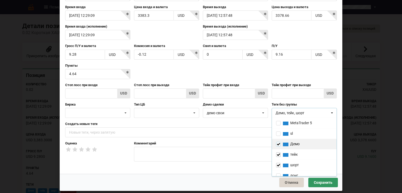
click at [277, 144] on input "checkbox" at bounding box center [278, 143] width 4 height 4
checkbox input "false"
click at [323, 179] on button "Сохранить" at bounding box center [324, 181] width 30 height 9
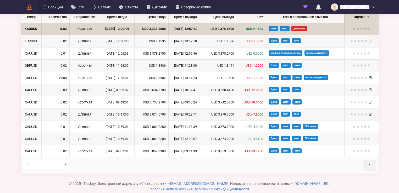
scroll to position [251, 0]
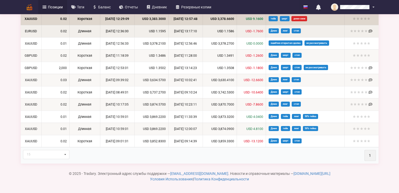
click at [255, 33] on span "USD -1.7600" at bounding box center [255, 31] width 18 height 4
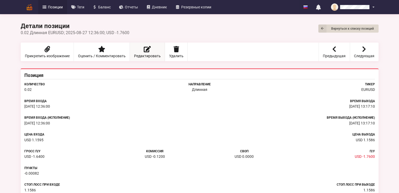
click at [140, 47] on link "Редактировать" at bounding box center [147, 51] width 35 height 19
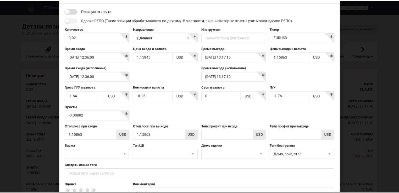
scroll to position [60, 0]
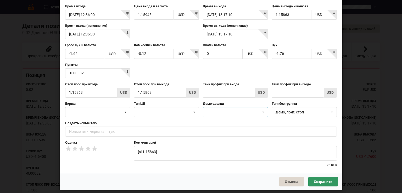
click at [264, 112] on icon at bounding box center [264, 112] width 8 height 10
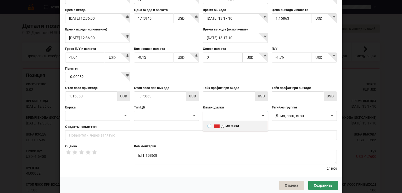
click at [207, 125] on input "radio" at bounding box center [209, 125] width 4 height 4
radio input "true"
click at [333, 115] on icon at bounding box center [332, 116] width 8 height 10
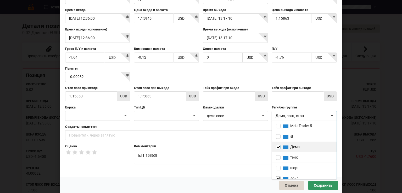
click at [279, 144] on input "checkbox" at bounding box center [278, 146] width 4 height 4
checkbox input "false"
click at [318, 183] on button "Сохранить" at bounding box center [324, 184] width 30 height 9
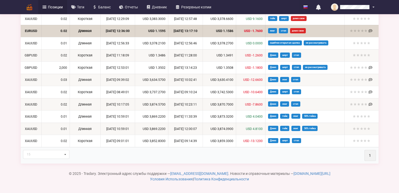
scroll to position [293, 0]
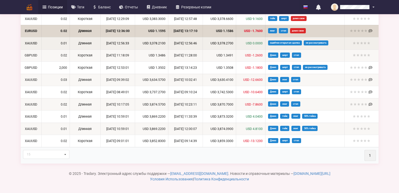
click at [259, 45] on span "USD 0.0000" at bounding box center [254, 43] width 17 height 4
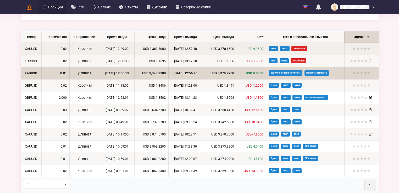
scroll to position [189, 0]
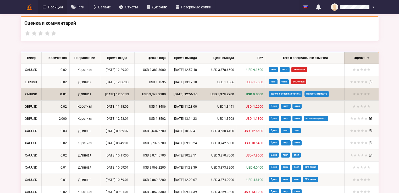
click at [263, 106] on span "USD -1.2600" at bounding box center [255, 106] width 18 height 4
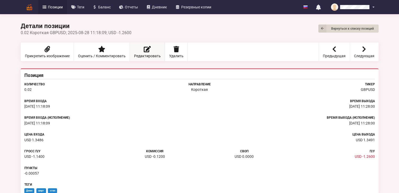
click at [152, 50] on link "Редактировать" at bounding box center [147, 51] width 35 height 19
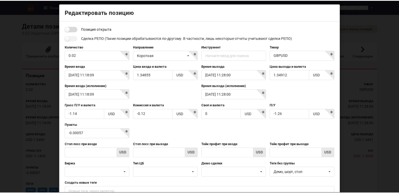
scroll to position [60, 0]
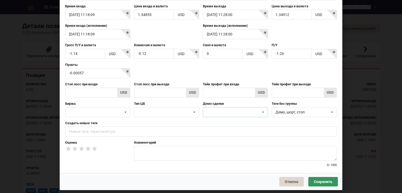
click at [264, 112] on icon at bounding box center [264, 112] width 8 height 10
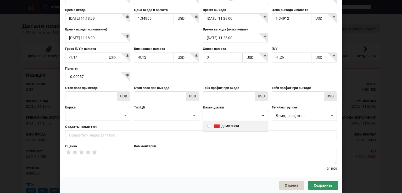
click at [209, 125] on input "radio" at bounding box center [209, 125] width 4 height 4
radio input "true"
click at [331, 114] on icon at bounding box center [332, 116] width 8 height 10
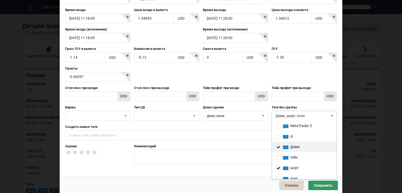
click at [277, 145] on input "checkbox" at bounding box center [278, 146] width 4 height 4
checkbox input "false"
click at [325, 183] on button "Сохранить" at bounding box center [324, 184] width 30 height 9
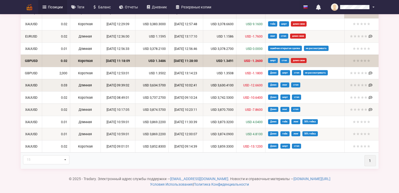
scroll to position [272, 0]
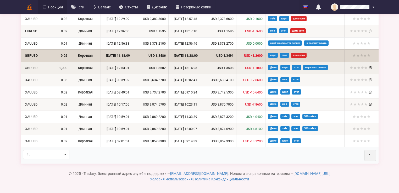
click at [228, 74] on td "USD 1.3508" at bounding box center [219, 68] width 33 height 12
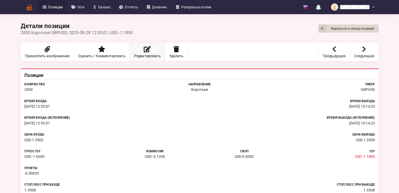
click at [145, 54] on span "Редактировать" at bounding box center [147, 56] width 27 height 4
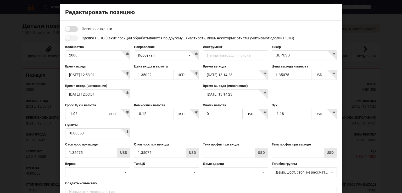
scroll to position [7, 0]
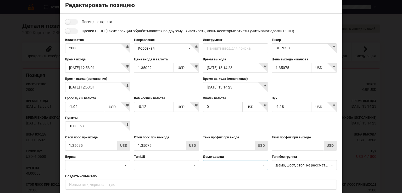
click at [263, 163] on icon at bounding box center [264, 165] width 8 height 10
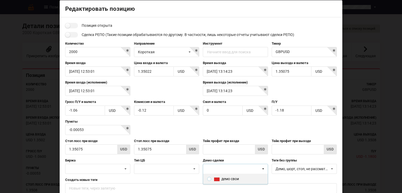
click at [208, 177] on input "radio" at bounding box center [209, 178] width 4 height 4
radio input "true"
click at [333, 167] on icon at bounding box center [332, 169] width 8 height 10
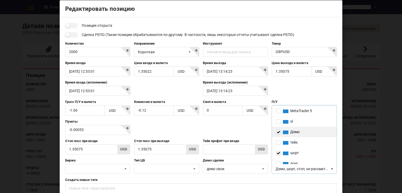
click at [278, 130] on input "checkbox" at bounding box center [278, 131] width 4 height 4
checkbox input "false"
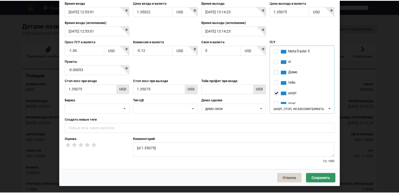
scroll to position [67, 0]
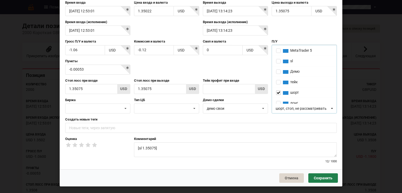
click at [323, 179] on button "Сохранить" at bounding box center [324, 177] width 30 height 9
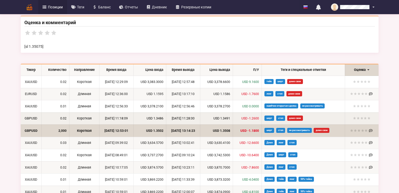
scroll to position [210, 0]
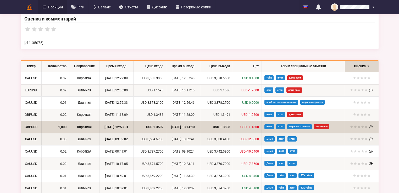
click at [221, 137] on td "USD 3,630.4100" at bounding box center [216, 139] width 33 height 12
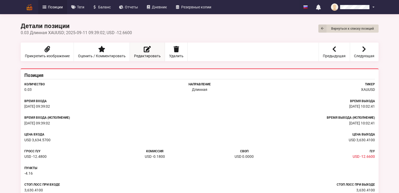
click at [149, 54] on span "Редактировать" at bounding box center [147, 56] width 27 height 4
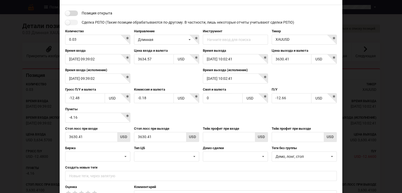
scroll to position [29, 0]
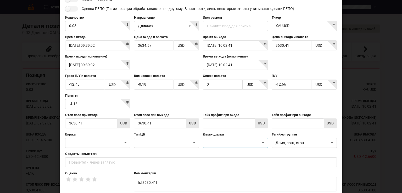
click at [263, 139] on icon at bounding box center [264, 143] width 8 height 10
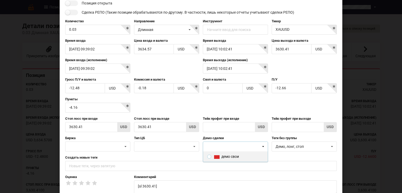
click at [209, 156] on input "radio" at bounding box center [209, 156] width 4 height 4
radio input "true"
click at [329, 146] on icon at bounding box center [332, 146] width 8 height 10
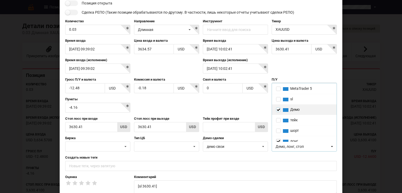
click at [278, 110] on input "checkbox" at bounding box center [278, 109] width 4 height 4
checkbox input "false"
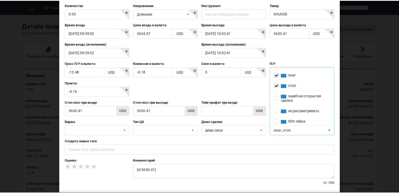
scroll to position [67, 0]
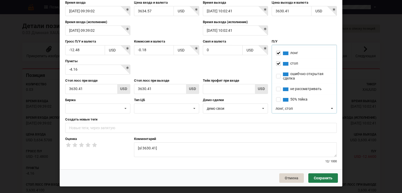
click at [325, 178] on button "Сохранить" at bounding box center [324, 177] width 30 height 9
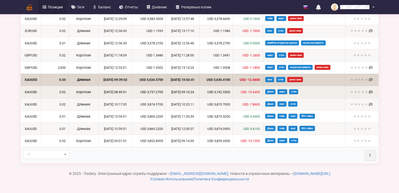
scroll to position [314, 0]
click at [193, 98] on td "[DATE] 09:10:24" at bounding box center [183, 92] width 34 height 12
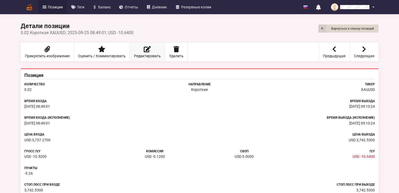
click at [147, 51] on icon at bounding box center [147, 49] width 7 height 6
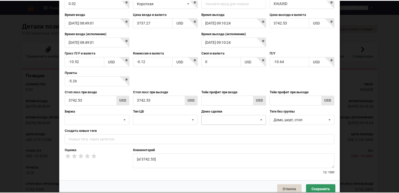
scroll to position [67, 0]
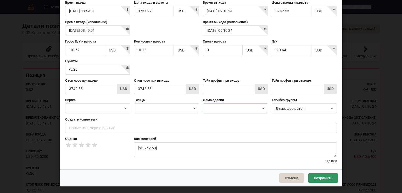
click at [262, 107] on icon at bounding box center [264, 108] width 8 height 10
click at [207, 118] on input "radio" at bounding box center [209, 118] width 4 height 4
radio input "true"
click at [332, 109] on icon at bounding box center [332, 108] width 8 height 10
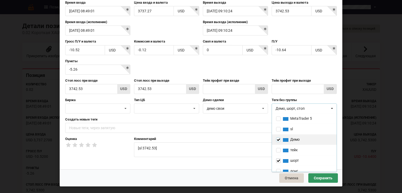
click at [277, 139] on input "checkbox" at bounding box center [278, 139] width 4 height 4
checkbox input "false"
click at [328, 178] on button "Сохранить" at bounding box center [324, 177] width 30 height 9
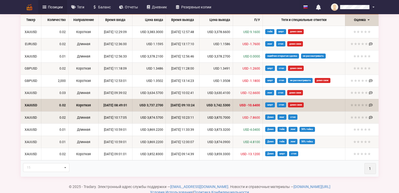
scroll to position [314, 0]
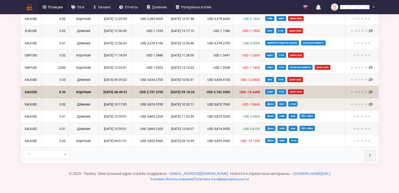
click at [229, 110] on td "USD 3,870.7000" at bounding box center [216, 104] width 34 height 12
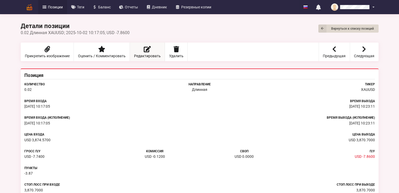
click at [144, 49] on icon at bounding box center [147, 49] width 7 height 6
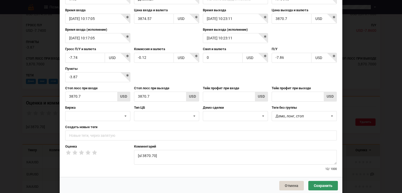
scroll to position [60, 0]
click at [263, 114] on icon at bounding box center [264, 116] width 8 height 10
click at [207, 125] on input "radio" at bounding box center [209, 125] width 4 height 4
radio input "true"
click at [329, 114] on icon at bounding box center [332, 116] width 8 height 10
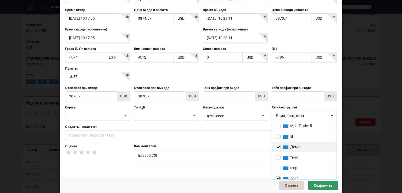
click at [278, 145] on input "checkbox" at bounding box center [278, 146] width 4 height 4
checkbox input "false"
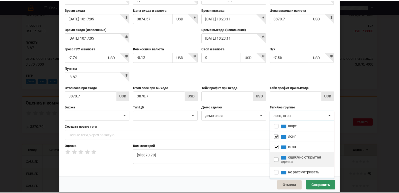
scroll to position [42, 0]
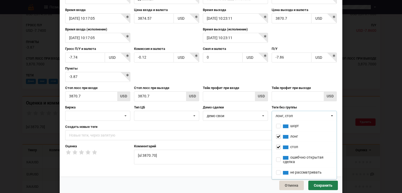
click at [322, 184] on button "Сохранить" at bounding box center [324, 184] width 30 height 9
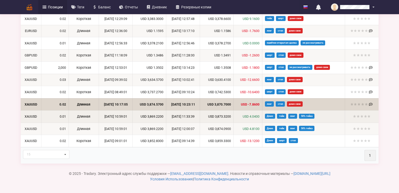
scroll to position [341, 0]
click at [275, 117] on span "Демо" at bounding box center [270, 115] width 10 height 5
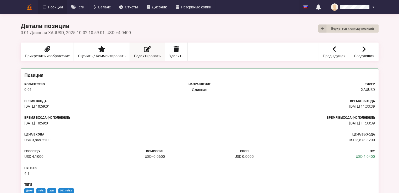
click at [150, 55] on span "Редактировать" at bounding box center [147, 56] width 27 height 4
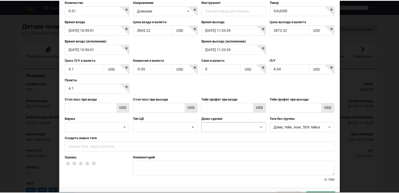
scroll to position [60, 0]
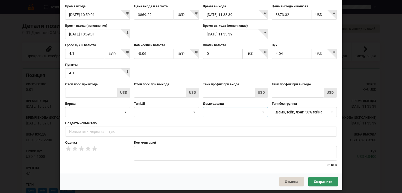
drag, startPoint x: 264, startPoint y: 113, endPoint x: 257, endPoint y: 115, distance: 6.8
click at [264, 113] on icon at bounding box center [264, 112] width 8 height 10
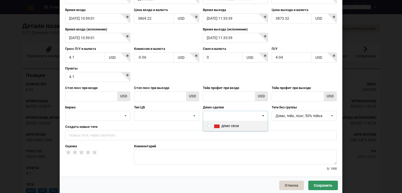
click at [209, 125] on input "radio" at bounding box center [209, 125] width 4 height 4
radio input "true"
click at [332, 116] on icon at bounding box center [332, 116] width 8 height 10
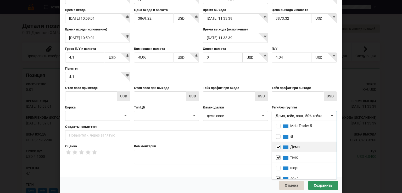
click at [276, 145] on input "checkbox" at bounding box center [278, 146] width 4 height 4
checkbox input "false"
click at [323, 183] on button "Сохранить" at bounding box center [324, 184] width 30 height 9
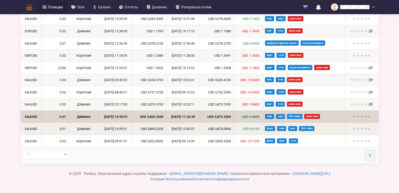
scroll to position [324, 0]
click at [257, 129] on span "USD 4.8100" at bounding box center [251, 129] width 17 height 4
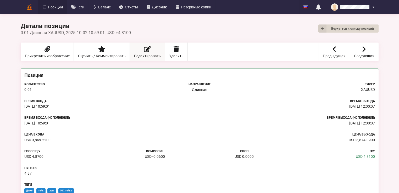
click at [147, 56] on span "Редактировать" at bounding box center [147, 56] width 27 height 4
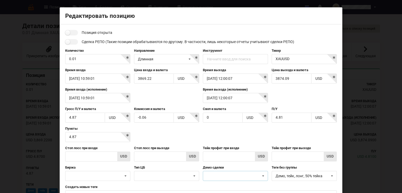
click at [265, 174] on icon at bounding box center [264, 176] width 8 height 10
click at [209, 185] on input "radio" at bounding box center [209, 185] width 4 height 4
radio input "true"
click at [330, 174] on icon at bounding box center [332, 176] width 8 height 10
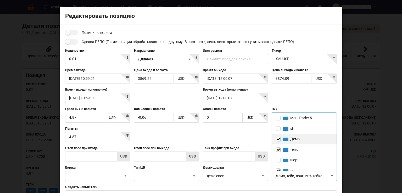
click at [279, 137] on input "checkbox" at bounding box center [278, 138] width 4 height 4
checkbox input "false"
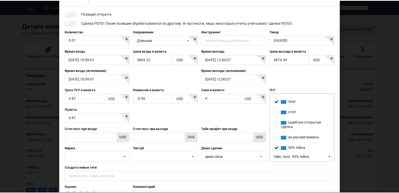
scroll to position [67, 0]
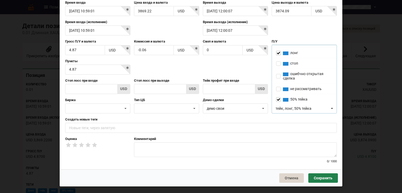
click at [322, 181] on button "Сохранить" at bounding box center [324, 177] width 30 height 9
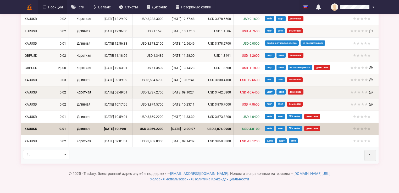
scroll to position [324, 0]
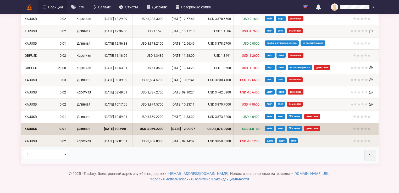
click at [256, 142] on span "USD -13.1200" at bounding box center [249, 141] width 19 height 4
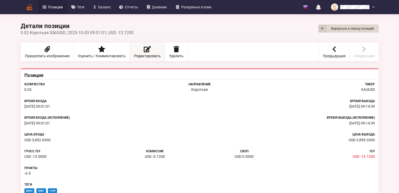
click at [151, 53] on link "Редактировать" at bounding box center [147, 51] width 35 height 19
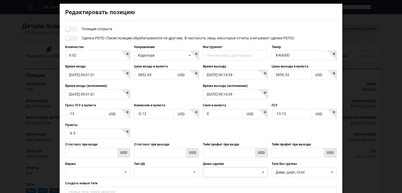
drag, startPoint x: 263, startPoint y: 168, endPoint x: 250, endPoint y: 167, distance: 12.6
click at [263, 169] on icon at bounding box center [264, 172] width 8 height 10
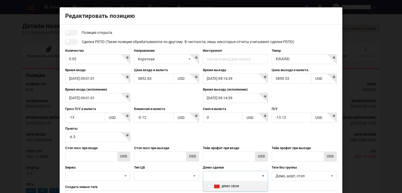
click at [210, 185] on input "radio" at bounding box center [209, 185] width 4 height 4
click at [208, 184] on input "radio" at bounding box center [209, 185] width 4 height 4
radio input "true"
click at [329, 174] on icon at bounding box center [332, 176] width 8 height 10
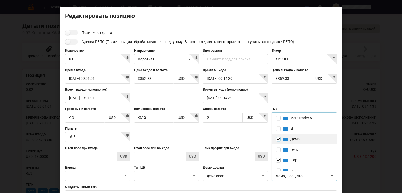
click at [278, 137] on input "checkbox" at bounding box center [278, 138] width 4 height 4
checkbox input "false"
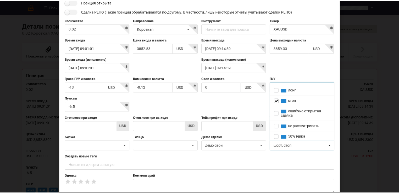
scroll to position [67, 0]
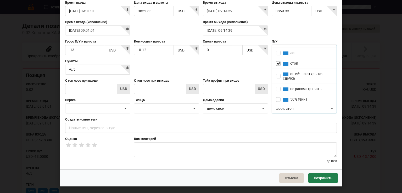
click at [321, 177] on button "Сохранить" at bounding box center [324, 177] width 30 height 9
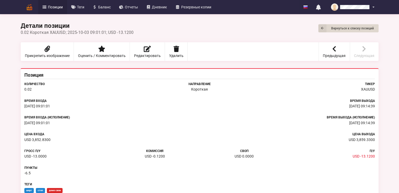
scroll to position [0, 0]
click at [192, 6] on span "Резервные копии" at bounding box center [196, 7] width 30 height 4
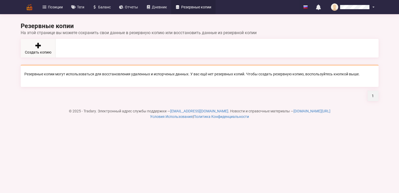
click at [40, 45] on icon at bounding box center [37, 45] width 7 height 6
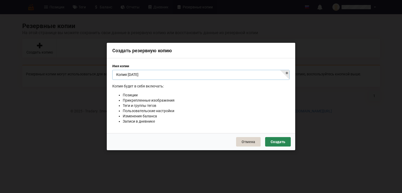
type input "Копия [DATE]"
click at [279, 140] on button "Создать" at bounding box center [278, 141] width 26 height 9
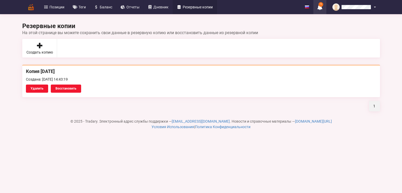
click at [320, 7] on icon at bounding box center [320, 7] width 5 height 6
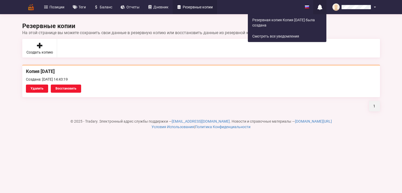
click at [203, 21] on div "Резервные копии На этой странице вы можете сохранить свои данные в резервную ко…" at bounding box center [201, 69] width 358 height 136
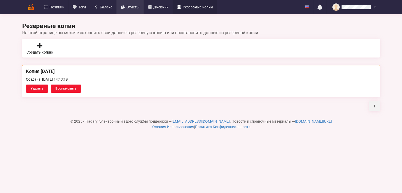
click at [135, 9] on span "Отчеты" at bounding box center [133, 7] width 13 height 4
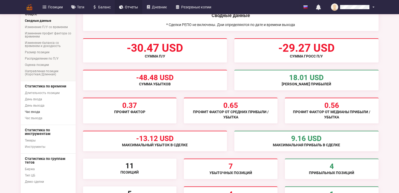
scroll to position [84, 0]
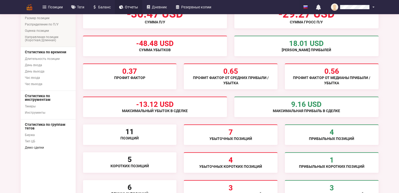
click at [34, 147] on link "Демо сделки" at bounding box center [48, 147] width 55 height 6
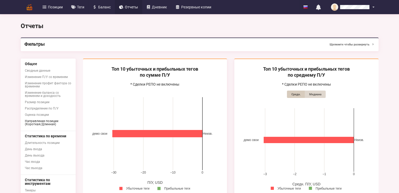
click at [40, 120] on link "Направление позиции (Короткая/Длинная)" at bounding box center [48, 122] width 55 height 9
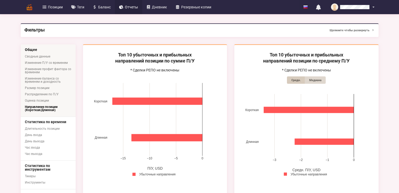
scroll to position [21, 0]
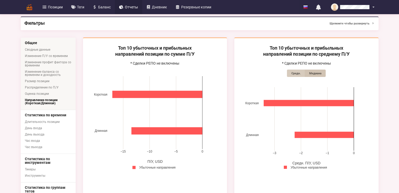
click at [321, 73] on button "Медиана" at bounding box center [315, 72] width 21 height 7
click at [295, 75] on button "Средн." at bounding box center [296, 72] width 18 height 7
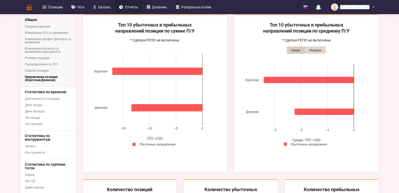
scroll to position [0, 0]
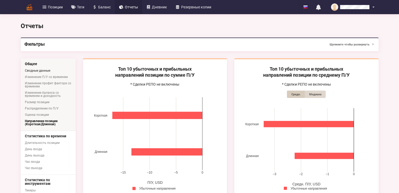
click at [47, 71] on link "Сводные данные" at bounding box center [48, 70] width 55 height 6
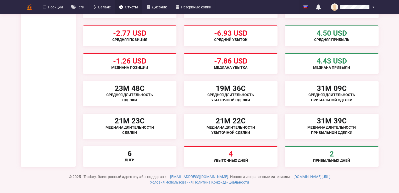
scroll to position [300, 0]
